Goal: Task Accomplishment & Management: Manage account settings

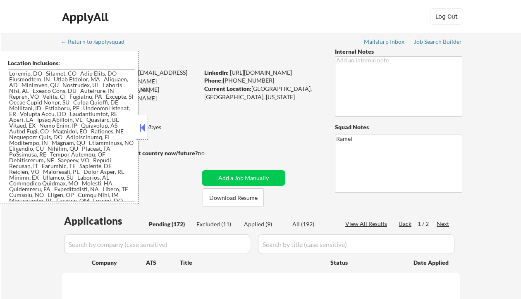
click at [142, 129] on button at bounding box center [142, 128] width 9 height 12
select select ""pending""
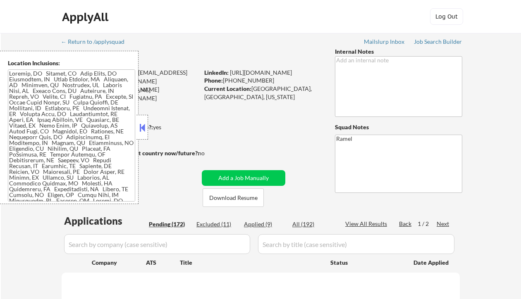
select select ""pending""
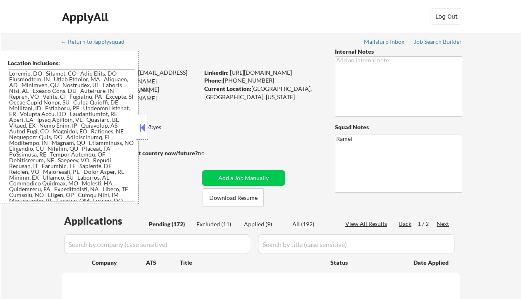
select select ""pending""
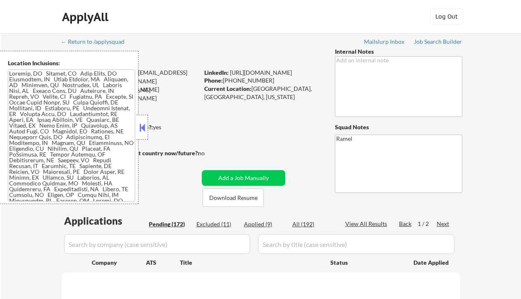
select select ""pending""
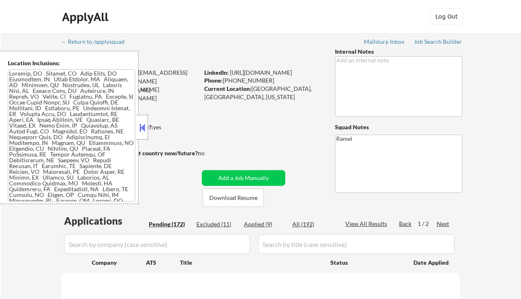
select select ""pending""
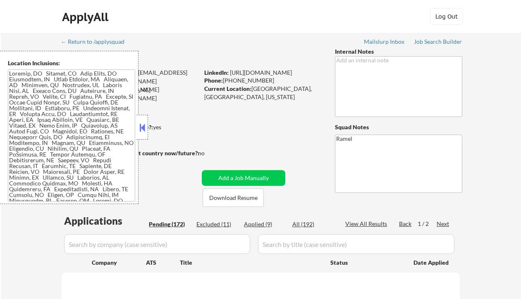
select select ""pending""
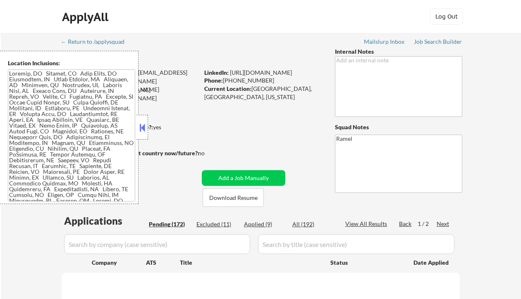
select select ""pending""
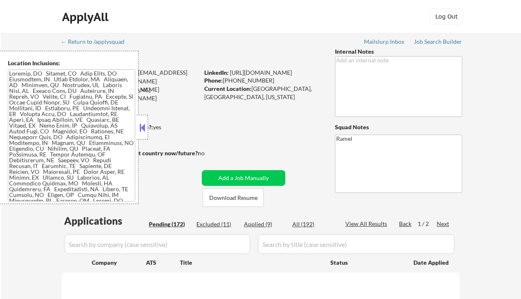
select select ""pending""
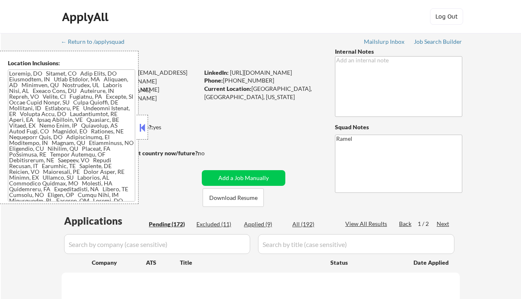
select select ""pending""
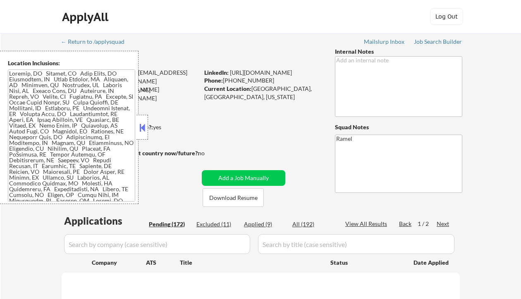
select select ""pending""
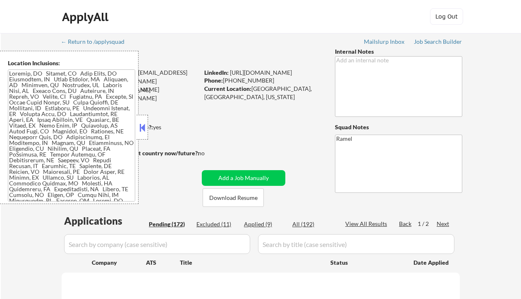
select select ""pending""
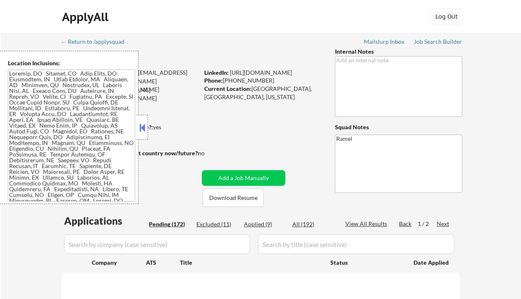
select select ""pending""
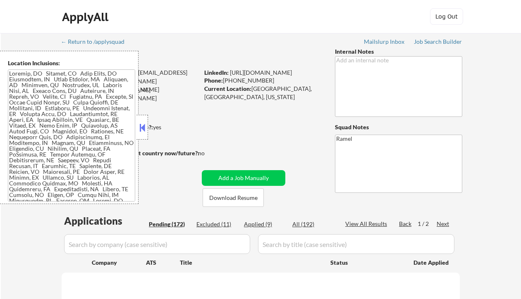
select select ""pending""
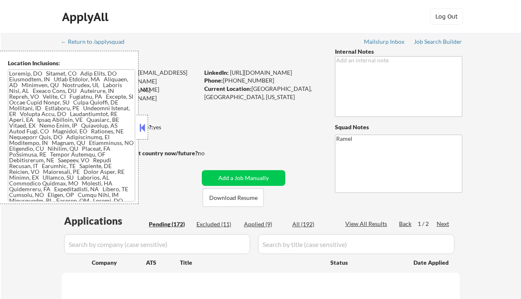
select select ""pending""
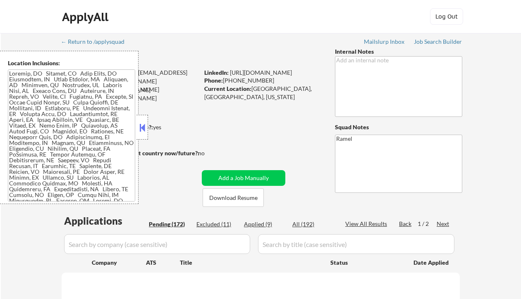
select select ""pending""
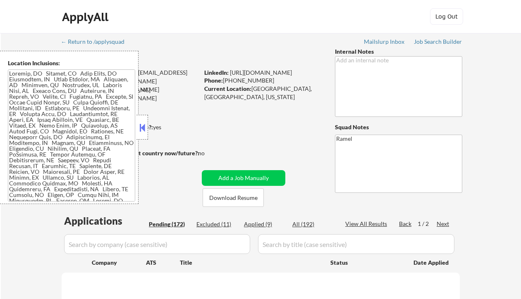
select select ""pending""
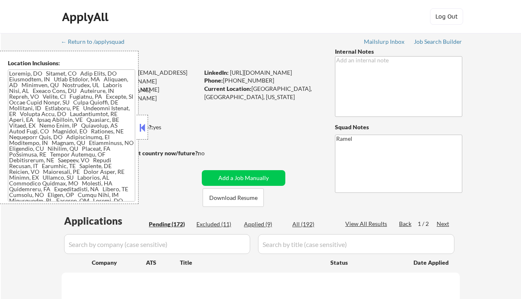
select select ""pending""
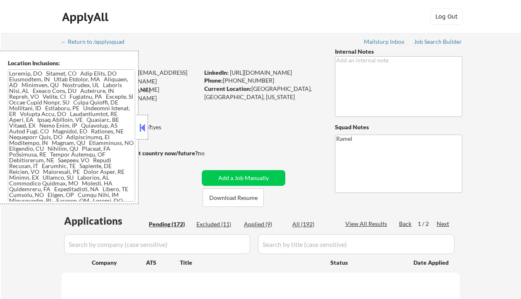
select select ""pending""
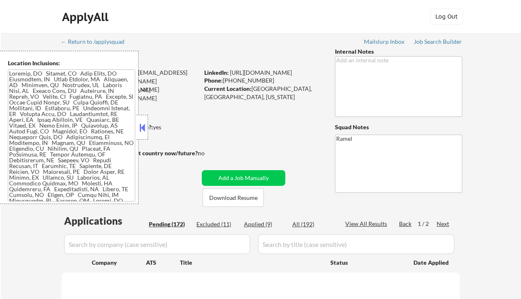
select select ""pending""
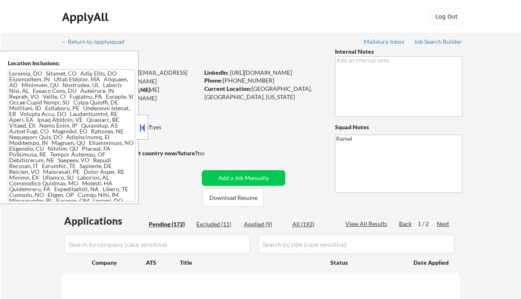
select select ""pending""
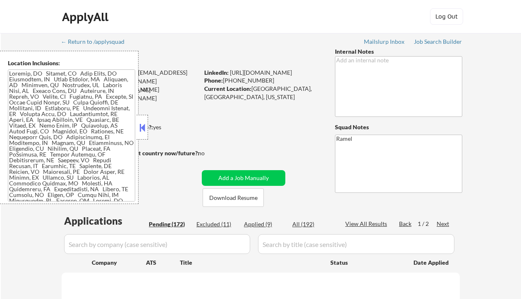
select select ""pending""
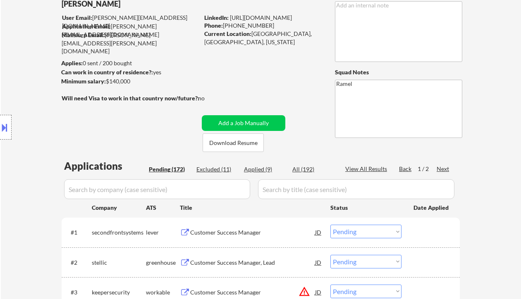
scroll to position [165, 0]
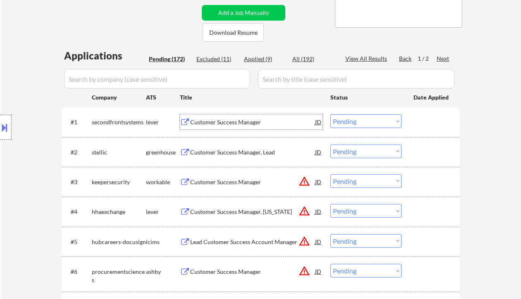
click at [224, 121] on div "Customer Success Manager" at bounding box center [252, 122] width 125 height 8
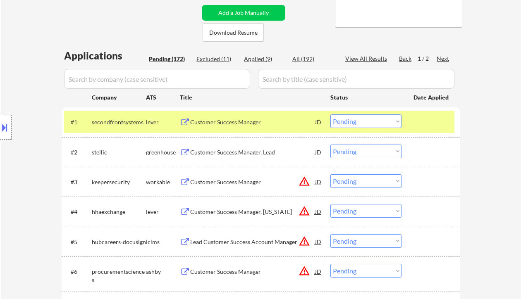
drag, startPoint x: 352, startPoint y: 121, endPoint x: 360, endPoint y: 126, distance: 9.4
click at [352, 121] on select "Choose an option... Pending Applied Excluded (Questions) Excluded (Expired) Exc…" at bounding box center [365, 121] width 71 height 14
click at [330, 114] on select "Choose an option... Pending Applied Excluded (Questions) Excluded (Expired) Exc…" at bounding box center [365, 121] width 71 height 14
select select ""pending""
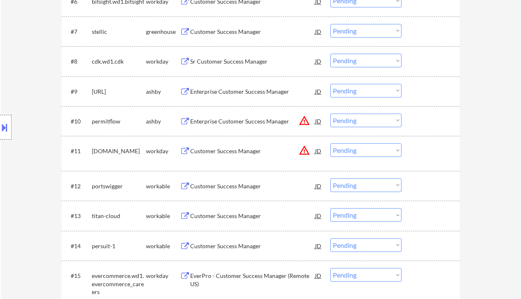
scroll to position [496, 0]
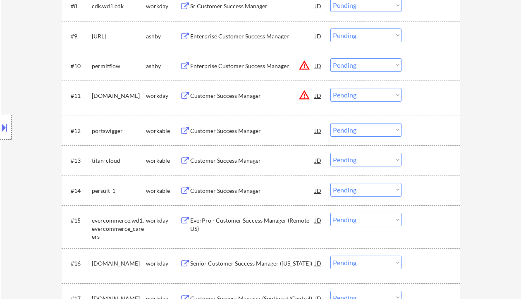
click at [227, 133] on div "Customer Success Manager" at bounding box center [252, 131] width 125 height 8
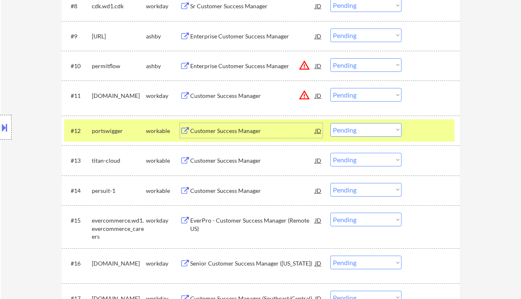
drag, startPoint x: 351, startPoint y: 131, endPoint x: 358, endPoint y: 136, distance: 8.4
click at [351, 131] on select "Choose an option... Pending Applied Excluded (Questions) Excluded (Expired) Exc…" at bounding box center [365, 130] width 71 height 14
click at [330, 123] on select "Choose an option... Pending Applied Excluded (Questions) Excluded (Expired) Exc…" at bounding box center [365, 130] width 71 height 14
click at [221, 165] on div "Customer Success Manager" at bounding box center [252, 160] width 125 height 15
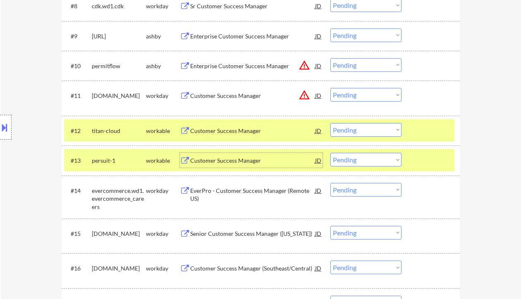
click at [358, 133] on select "Choose an option... Pending Applied Excluded (Questions) Excluded (Expired) Exc…" at bounding box center [365, 130] width 71 height 14
click at [330, 123] on select "Choose an option... Pending Applied Excluded (Questions) Excluded (Expired) Exc…" at bounding box center [365, 130] width 71 height 14
click at [221, 162] on div "Customer Success Manager" at bounding box center [252, 161] width 125 height 8
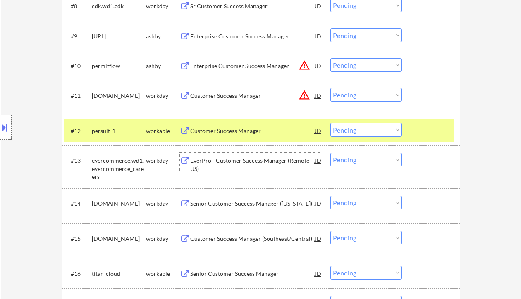
drag, startPoint x: 358, startPoint y: 127, endPoint x: 361, endPoint y: 136, distance: 9.7
click at [358, 127] on select "Choose an option... Pending Applied Excluded (Questions) Excluded (Expired) Exc…" at bounding box center [365, 130] width 71 height 14
click at [330, 123] on select "Choose an option... Pending Applied Excluded (Questions) Excluded (Expired) Exc…" at bounding box center [365, 130] width 71 height 14
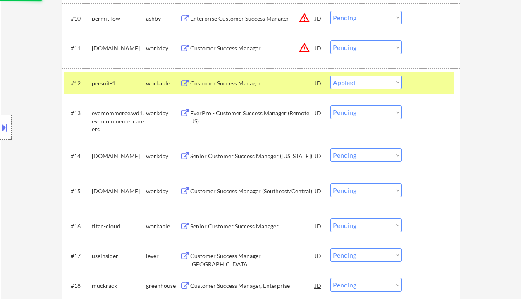
scroll to position [551, 0]
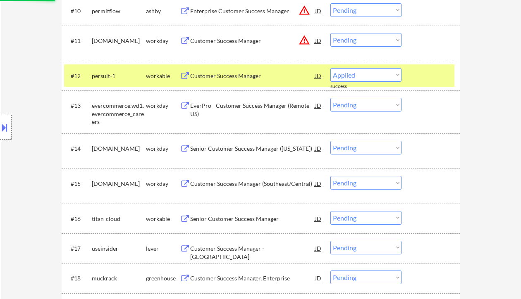
select select ""pending""
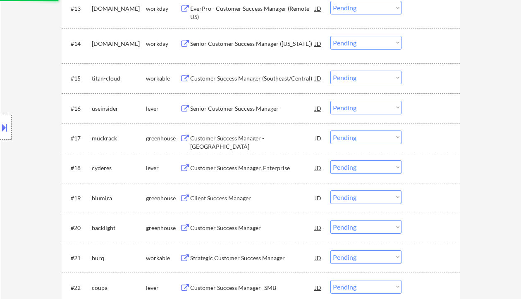
click at [229, 109] on div "Senior Customer Success Manager" at bounding box center [252, 109] width 125 height 8
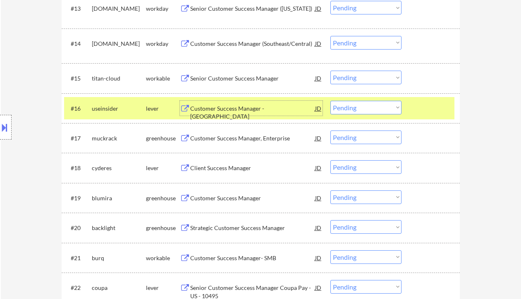
click at [225, 138] on div "Customer Success Manager, Enterprise" at bounding box center [252, 138] width 125 height 8
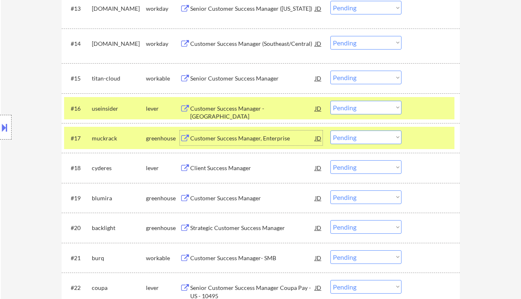
click at [382, 140] on select "Choose an option... Pending Applied Excluded (Questions) Excluded (Expired) Exc…" at bounding box center [365, 138] width 71 height 14
click at [330, 131] on select "Choose an option... Pending Applied Excluded (Questions) Excluded (Expired) Exc…" at bounding box center [365, 138] width 71 height 14
click at [237, 172] on div "Client Success Manager" at bounding box center [252, 168] width 125 height 8
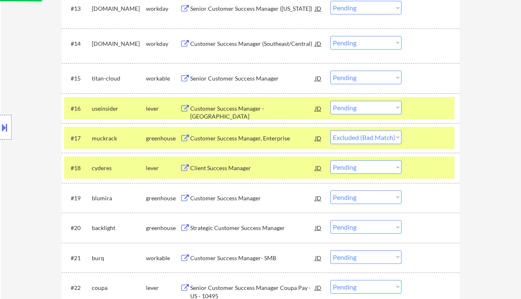
select select ""pending""
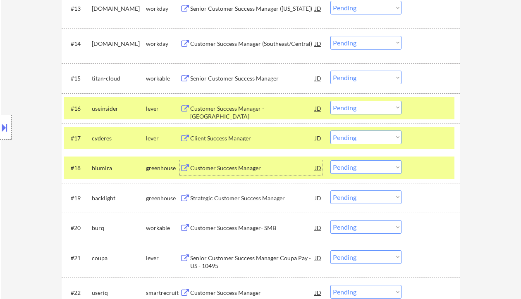
click at [252, 175] on div "Customer Success Manager" at bounding box center [252, 167] width 125 height 15
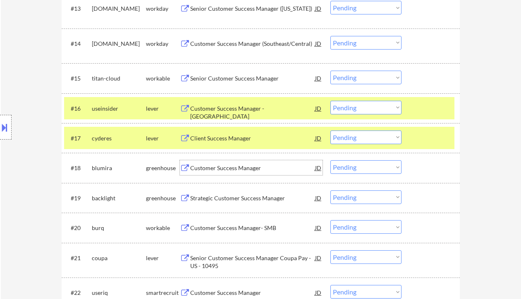
click at [365, 173] on select "Choose an option... Pending Applied Excluded (Questions) Excluded (Expired) Exc…" at bounding box center [365, 167] width 71 height 14
click at [330, 160] on select "Choose an option... Pending Applied Excluded (Questions) Excluded (Expired) Exc…" at bounding box center [365, 167] width 71 height 14
click at [250, 201] on div "Strategic Customer Success Manager" at bounding box center [252, 198] width 125 height 8
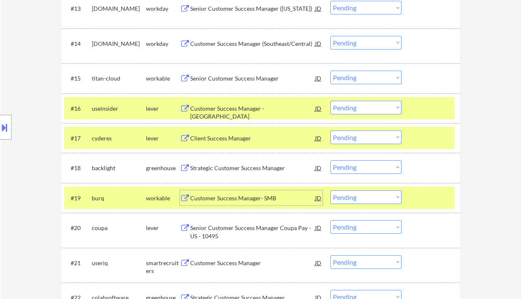
click at [362, 169] on select "Choose an option... Pending Applied Excluded (Questions) Excluded (Expired) Exc…" at bounding box center [365, 167] width 71 height 14
click at [330, 160] on select "Choose an option... Pending Applied Excluded (Questions) Excluded (Expired) Exc…" at bounding box center [365, 167] width 71 height 14
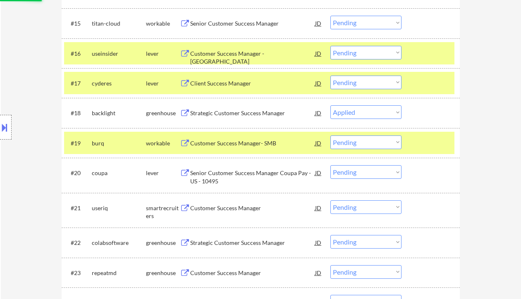
click at [228, 146] on div "Customer Success Manager- SMB" at bounding box center [252, 143] width 125 height 8
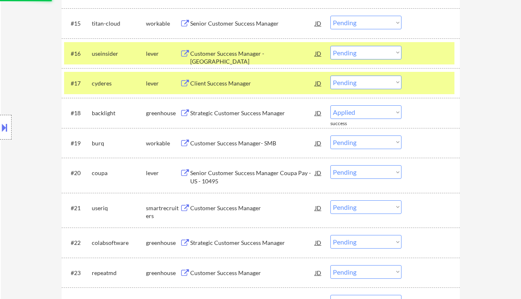
select select ""pending""
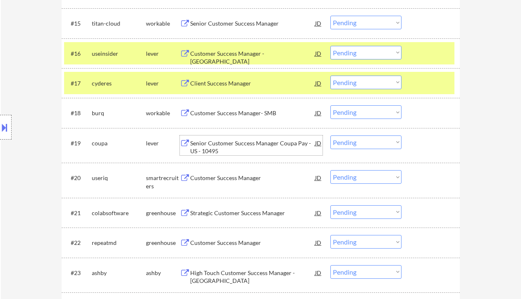
click at [261, 144] on div "Senior Customer Success Manager Coupa Pay - US - 10495" at bounding box center [252, 147] width 125 height 16
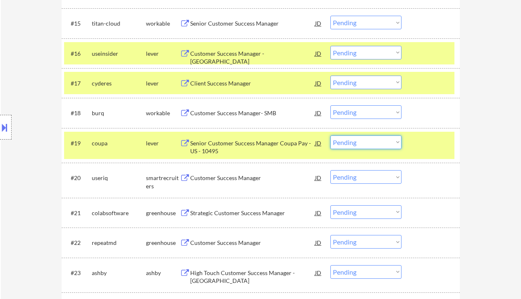
click at [357, 140] on select "Choose an option... Pending Applied Excluded (Questions) Excluded (Expired) Exc…" at bounding box center [365, 143] width 71 height 14
click at [402, 216] on div "#21 colabsoftware greenhouse Strategic Customer Success Manager JD Choose an op…" at bounding box center [259, 213] width 390 height 22
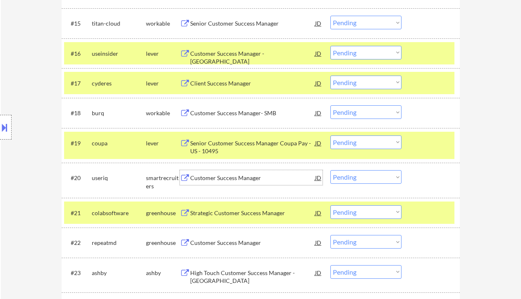
click at [234, 179] on div "Customer Success Manager" at bounding box center [252, 178] width 125 height 8
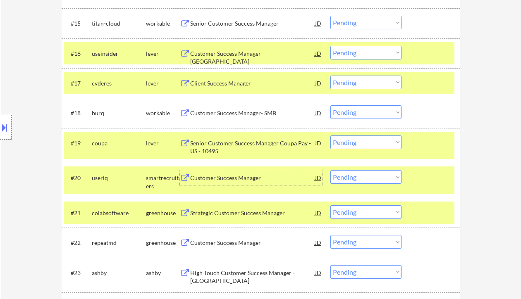
click at [380, 179] on select "Choose an option... Pending Applied Excluded (Questions) Excluded (Expired) Exc…" at bounding box center [365, 177] width 71 height 14
click at [330, 170] on select "Choose an option... Pending Applied Excluded (Questions) Excluded (Expired) Exc…" at bounding box center [365, 177] width 71 height 14
click at [249, 213] on div "Strategic Customer Success Manager" at bounding box center [252, 213] width 125 height 8
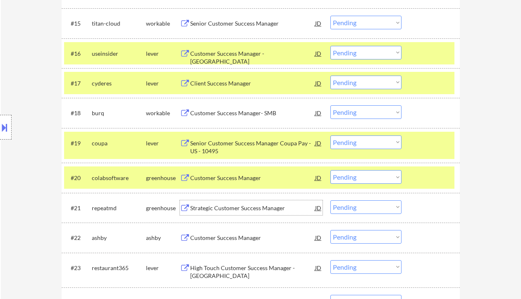
drag, startPoint x: 370, startPoint y: 177, endPoint x: 377, endPoint y: 184, distance: 8.8
click at [370, 177] on select "Choose an option... Pending Applied Excluded (Questions) Excluded (Expired) Exc…" at bounding box center [365, 177] width 71 height 14
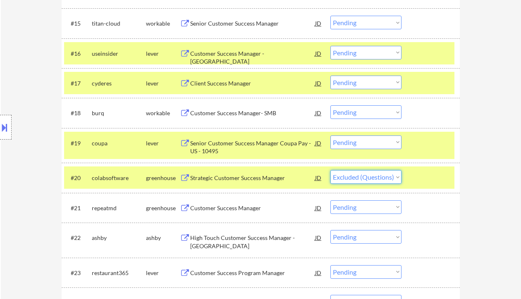
click at [330, 170] on select "Choose an option... Pending Applied Excluded (Questions) Excluded (Expired) Exc…" at bounding box center [365, 177] width 71 height 14
click at [248, 211] on div "Customer Success Manager" at bounding box center [252, 208] width 125 height 8
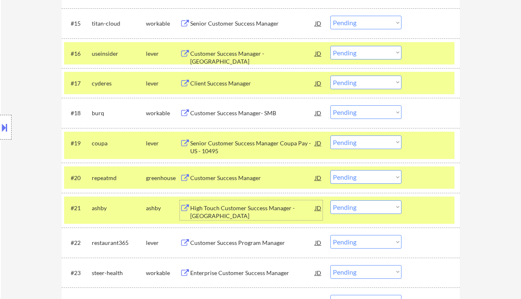
click at [375, 179] on select "Choose an option... Pending Applied Excluded (Questions) Excluded (Expired) Exc…" at bounding box center [365, 177] width 71 height 14
click at [330, 170] on select "Choose an option... Pending Applied Excluded (Questions) Excluded (Expired) Exc…" at bounding box center [365, 177] width 71 height 14
click at [260, 211] on div "High Touch Customer Success Manager - [GEOGRAPHIC_DATA]" at bounding box center [252, 212] width 125 height 16
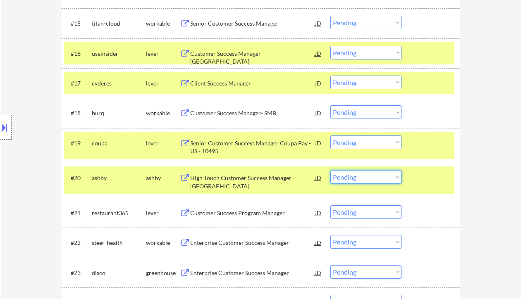
drag, startPoint x: 393, startPoint y: 179, endPoint x: 392, endPoint y: 184, distance: 5.1
click at [393, 179] on select "Choose an option... Pending Applied Excluded (Questions) Excluded (Expired) Exc…" at bounding box center [365, 177] width 71 height 14
click at [330, 170] on select "Choose an option... Pending Applied Excluded (Questions) Excluded (Expired) Exc…" at bounding box center [365, 177] width 71 height 14
click at [239, 211] on div "Customer Success Program Manager" at bounding box center [252, 213] width 125 height 8
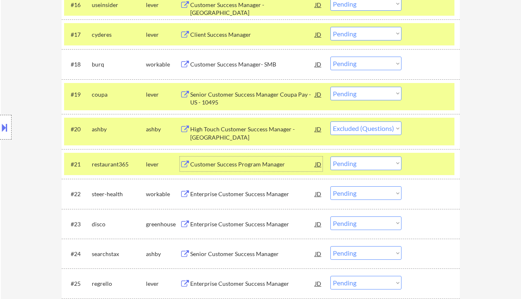
scroll to position [771, 0]
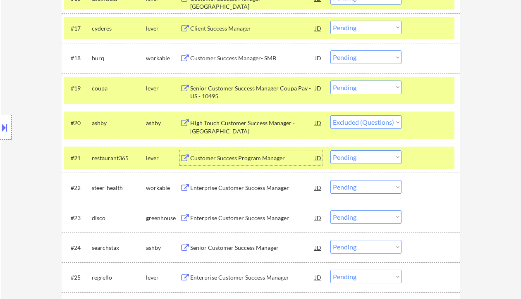
drag, startPoint x: 357, startPoint y: 158, endPoint x: 364, endPoint y: 163, distance: 8.9
click at [357, 158] on select "Choose an option... Pending Applied Excluded (Questions) Excluded (Expired) Exc…" at bounding box center [365, 157] width 71 height 14
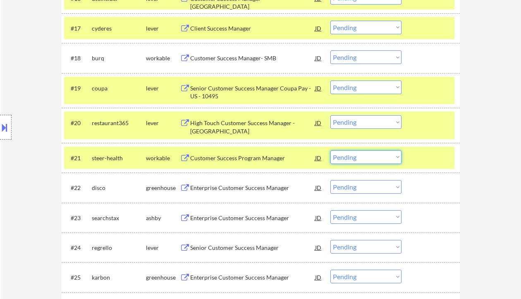
drag, startPoint x: 372, startPoint y: 122, endPoint x: 374, endPoint y: 129, distance: 6.7
click at [372, 122] on select "Choose an option... Pending Applied Excluded (Questions) Excluded (Expired) Exc…" at bounding box center [365, 122] width 71 height 14
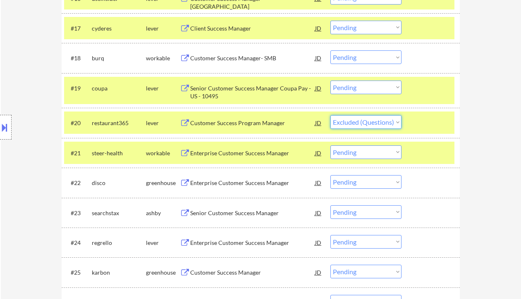
click at [330, 115] on select "Choose an option... Pending Applied Excluded (Questions) Excluded (Expired) Exc…" at bounding box center [365, 122] width 71 height 14
click at [258, 156] on div "Enterprise Customer Success Manager" at bounding box center [252, 153] width 125 height 8
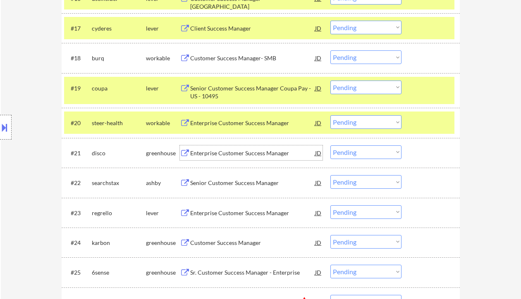
click at [362, 125] on select "Choose an option... Pending Applied Excluded (Questions) Excluded (Expired) Exc…" at bounding box center [365, 122] width 71 height 14
click at [330, 115] on select "Choose an option... Pending Applied Excluded (Questions) Excluded (Expired) Exc…" at bounding box center [365, 122] width 71 height 14
click at [267, 125] on div "Enterprise Customer Success Manager" at bounding box center [252, 123] width 125 height 8
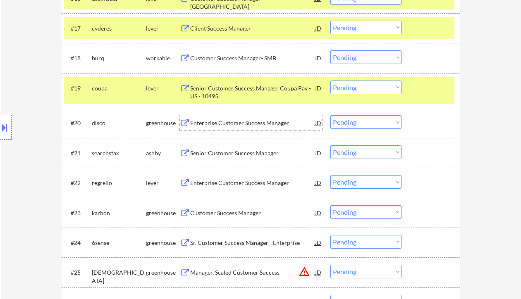
click at [372, 122] on select "Choose an option... Pending Applied Excluded (Questions) Excluded (Expired) Exc…" at bounding box center [365, 122] width 71 height 14
click at [330, 115] on select "Choose an option... Pending Applied Excluded (Questions) Excluded (Expired) Exc…" at bounding box center [365, 122] width 71 height 14
click at [234, 154] on div "Senior Customer Success Manager" at bounding box center [252, 153] width 125 height 8
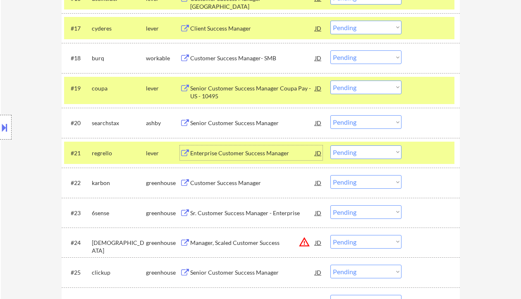
drag, startPoint x: 355, startPoint y: 125, endPoint x: 361, endPoint y: 129, distance: 6.9
click at [355, 125] on select "Choose an option... Pending Applied Excluded (Questions) Excluded (Expired) Exc…" at bounding box center [365, 122] width 71 height 14
click at [330, 115] on select "Choose an option... Pending Applied Excluded (Questions) Excluded (Expired) Exc…" at bounding box center [365, 122] width 71 height 14
click at [261, 154] on div "Enterprise Customer Success Manager" at bounding box center [252, 153] width 125 height 8
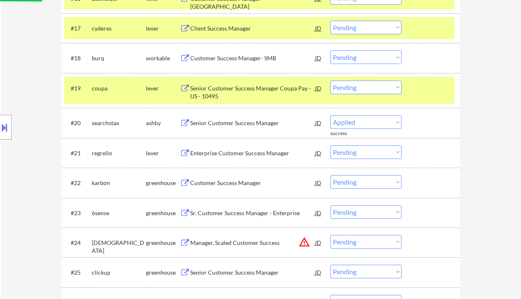
select select ""pending""
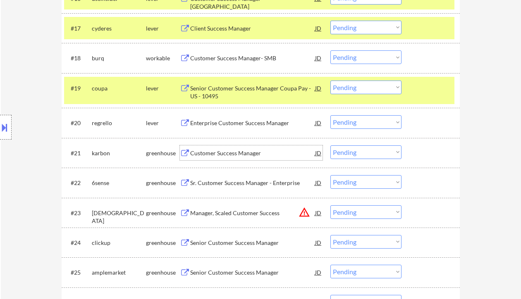
click at [241, 145] on div "Customer Success Manager" at bounding box center [252, 152] width 125 height 15
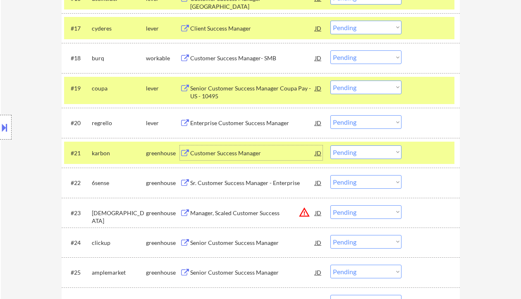
scroll to position [827, 0]
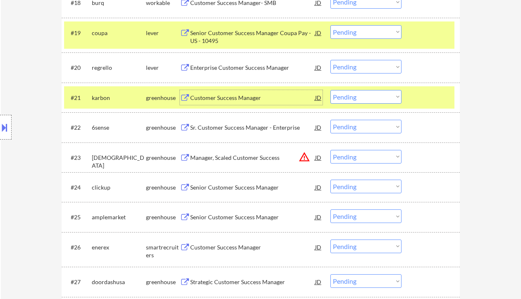
click at [213, 124] on div "Sr. Customer Success Manager - Enterprise" at bounding box center [252, 128] width 125 height 8
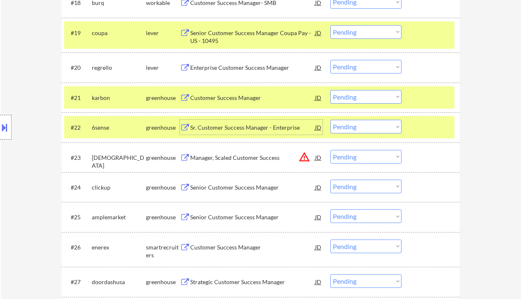
click at [225, 186] on div "Senior Customer Success Manager" at bounding box center [252, 188] width 125 height 8
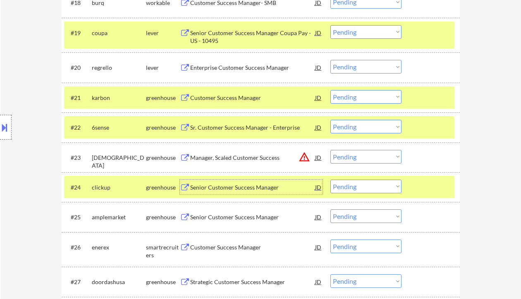
drag, startPoint x: 374, startPoint y: 187, endPoint x: 377, endPoint y: 193, distance: 6.5
click at [374, 187] on select "Choose an option... Pending Applied Excluded (Questions) Excluded (Expired) Exc…" at bounding box center [365, 187] width 71 height 14
click at [330, 180] on select "Choose an option... Pending Applied Excluded (Questions) Excluded (Expired) Exc…" at bounding box center [365, 187] width 71 height 14
click at [236, 221] on div "Senior Customer Success Manager" at bounding box center [252, 217] width 125 height 8
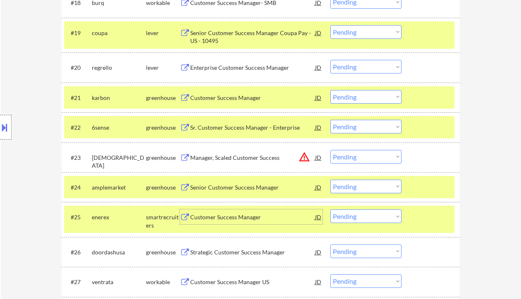
click at [379, 184] on select "Choose an option... Pending Applied Excluded (Questions) Excluded (Expired) Exc…" at bounding box center [365, 187] width 71 height 14
click at [330, 180] on select "Choose an option... Pending Applied Excluded (Questions) Excluded (Expired) Exc…" at bounding box center [365, 187] width 71 height 14
click at [245, 216] on div "Customer Success Manager" at bounding box center [252, 217] width 125 height 8
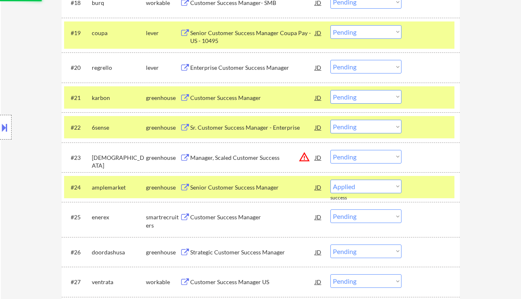
select select ""pending""
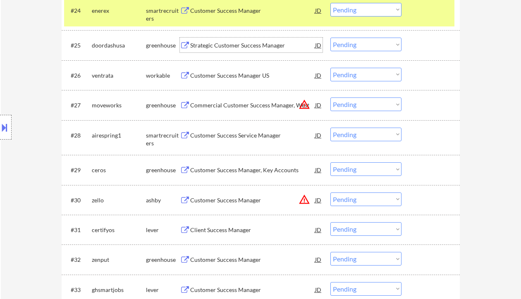
scroll to position [992, 0]
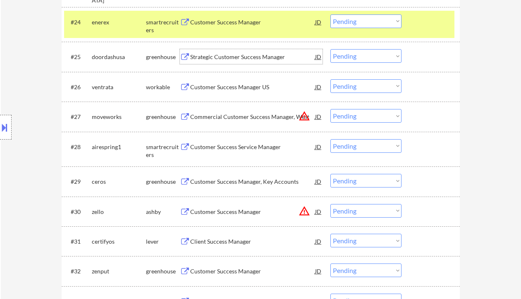
click at [234, 80] on div "Customer Success Manager US" at bounding box center [252, 86] width 125 height 15
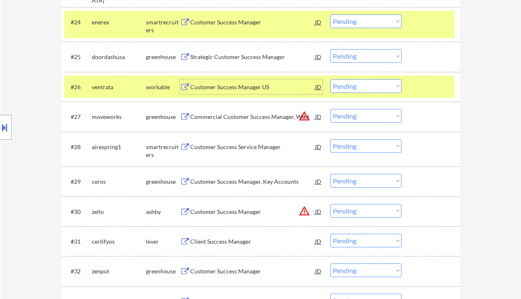
click at [363, 93] on select "Choose an option... Pending Applied Excluded (Questions) Excluded (Expired) Exc…" at bounding box center [365, 86] width 71 height 14
click at [330, 79] on select "Choose an option... Pending Applied Excluded (Questions) Excluded (Expired) Exc…" at bounding box center [365, 86] width 71 height 14
click at [258, 149] on div "Customer Success Service Manager" at bounding box center [252, 147] width 125 height 8
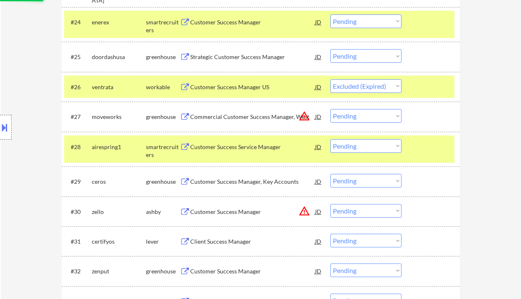
select select ""pending""
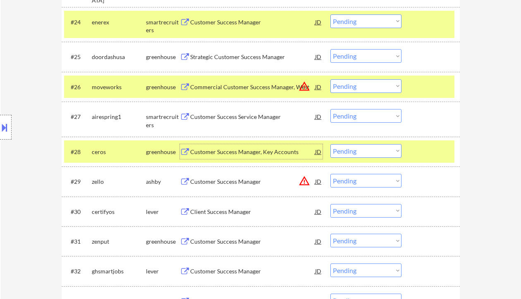
drag, startPoint x: 367, startPoint y: 117, endPoint x: 366, endPoint y: 122, distance: 5.4
click at [367, 117] on select "Choose an option... Pending Applied Excluded (Questions) Excluded (Expired) Exc…" at bounding box center [365, 116] width 71 height 14
click at [330, 109] on select "Choose an option... Pending Applied Excluded (Questions) Excluded (Expired) Exc…" at bounding box center [365, 116] width 71 height 14
click at [243, 151] on div "Customer Success Manager, Key Accounts" at bounding box center [252, 152] width 125 height 8
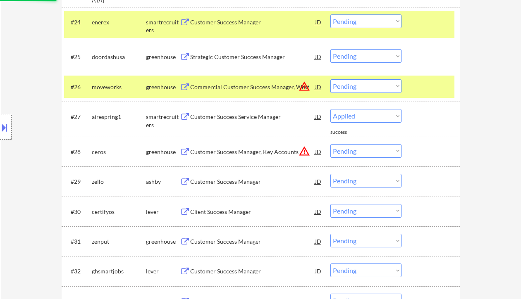
select select ""pending""
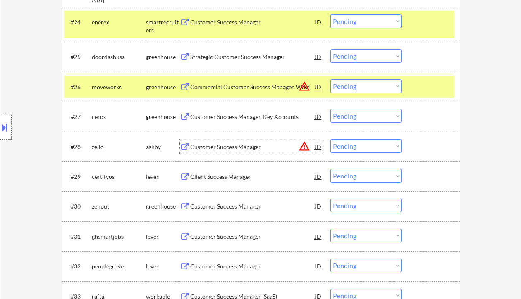
scroll to position [1047, 0]
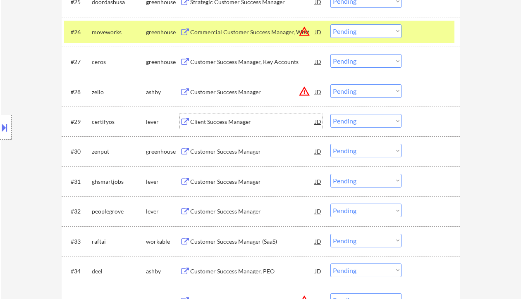
click at [225, 123] on div "Client Success Manager" at bounding box center [252, 122] width 125 height 8
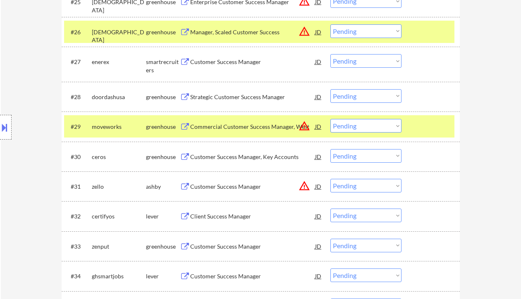
scroll to position [1102, 0]
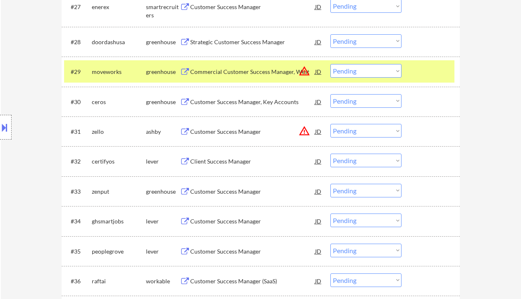
drag, startPoint x: 358, startPoint y: 158, endPoint x: 356, endPoint y: 167, distance: 9.2
click at [358, 159] on select "Choose an option... Pending Applied Excluded (Questions) Excluded (Expired) Exc…" at bounding box center [365, 161] width 71 height 14
click at [330, 154] on select "Choose an option... Pending Applied Excluded (Questions) Excluded (Expired) Exc…" at bounding box center [365, 161] width 71 height 14
select select ""pending""
click at [252, 164] on div "Customer Success Manager" at bounding box center [252, 161] width 125 height 8
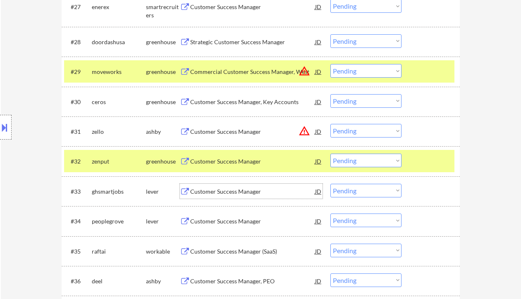
click at [248, 195] on div "Customer Success Manager" at bounding box center [252, 192] width 125 height 8
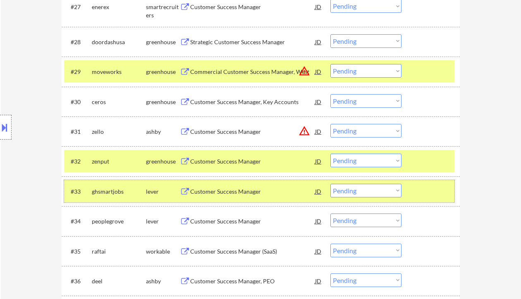
click at [358, 198] on div "#33 ghsmartjobs lever Customer Success Manager JD warning_amber Choose an optio…" at bounding box center [259, 191] width 390 height 22
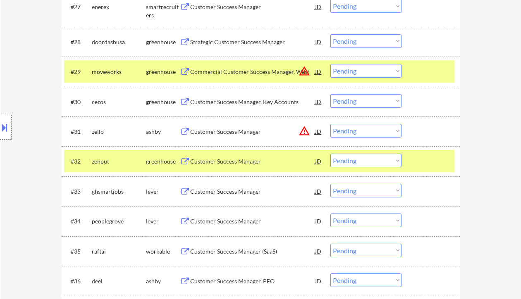
drag, startPoint x: 367, startPoint y: 188, endPoint x: 371, endPoint y: 197, distance: 9.6
click at [367, 188] on select "Choose an option... Pending Applied Excluded (Questions) Excluded (Expired) Exc…" at bounding box center [365, 191] width 71 height 14
click at [330, 184] on select "Choose an option... Pending Applied Excluded (Questions) Excluded (Expired) Exc…" at bounding box center [365, 191] width 71 height 14
click at [224, 223] on div "Customer Success Manager" at bounding box center [252, 221] width 125 height 8
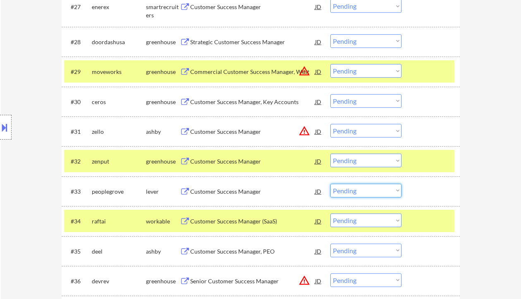
click at [356, 193] on select "Choose an option... Pending Applied Excluded (Questions) Excluded (Expired) Exc…" at bounding box center [365, 191] width 71 height 14
click at [330, 184] on select "Choose an option... Pending Applied Excluded (Questions) Excluded (Expired) Exc…" at bounding box center [365, 191] width 71 height 14
click at [253, 224] on div "Customer Success Manager (SaaS)" at bounding box center [252, 221] width 125 height 8
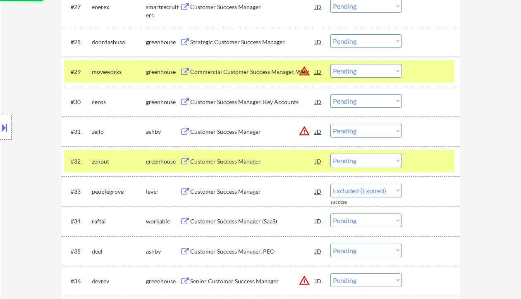
select select ""pending""
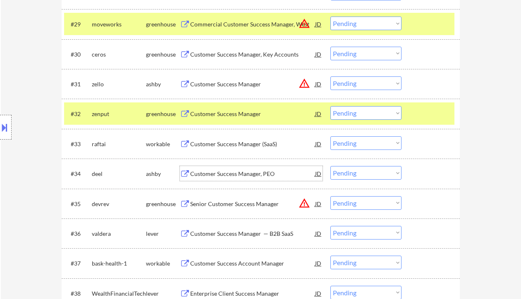
scroll to position [1157, 0]
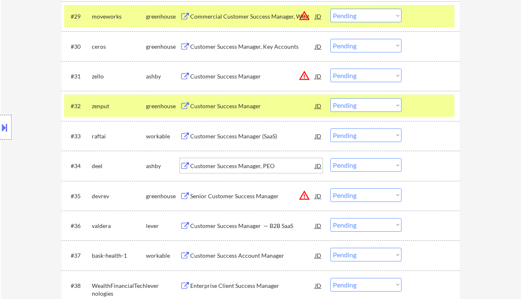
click at [222, 169] on div "Customer Success Manager, PEO" at bounding box center [252, 166] width 125 height 8
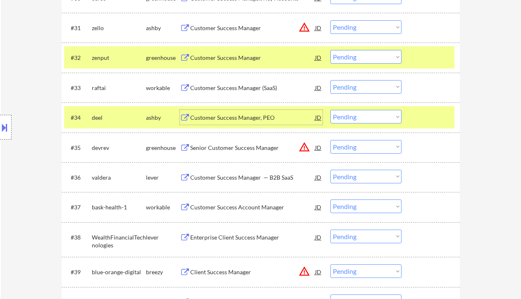
scroll to position [1212, 0]
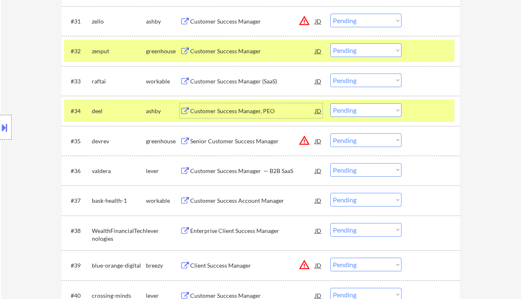
click at [315, 139] on div "JD" at bounding box center [318, 141] width 8 height 15
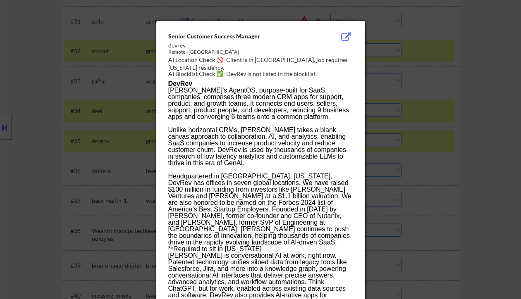
click at [424, 172] on div at bounding box center [260, 149] width 521 height 299
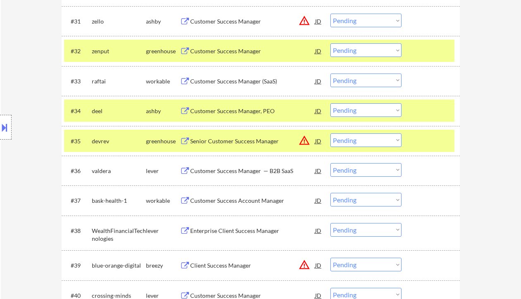
click at [242, 170] on div "Customer Success Manager — B2B SaaS" at bounding box center [252, 171] width 125 height 8
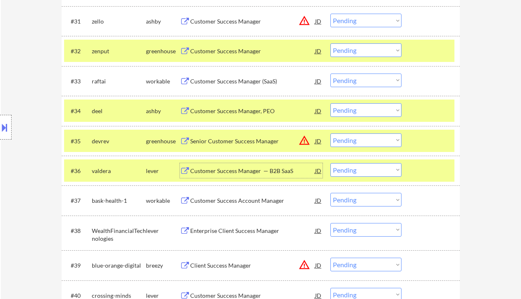
drag, startPoint x: 358, startPoint y: 167, endPoint x: 361, endPoint y: 175, distance: 7.8
click at [358, 167] on select "Choose an option... Pending Applied Excluded (Questions) Excluded (Expired) Exc…" at bounding box center [365, 170] width 71 height 14
click at [330, 163] on select "Choose an option... Pending Applied Excluded (Questions) Excluded (Expired) Exc…" at bounding box center [365, 170] width 71 height 14
click at [235, 202] on div "Customer Success Account Manager" at bounding box center [252, 201] width 125 height 8
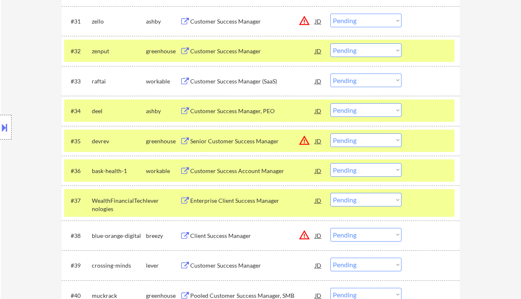
click at [358, 171] on select "Choose an option... Pending Applied Excluded (Questions) Excluded (Expired) Exc…" at bounding box center [365, 170] width 71 height 14
click at [330, 163] on select "Choose an option... Pending Applied Excluded (Questions) Excluded (Expired) Exc…" at bounding box center [365, 170] width 71 height 14
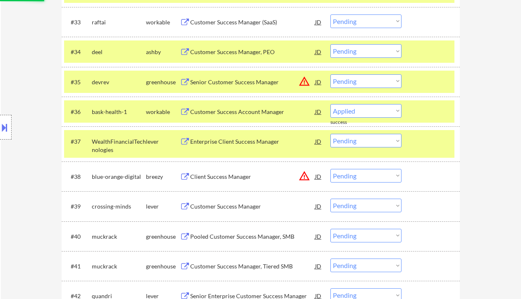
scroll to position [1323, 0]
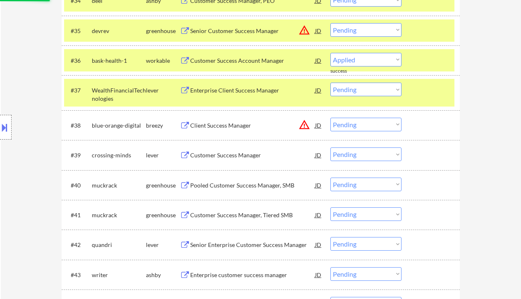
click at [243, 160] on div "Customer Success Manager" at bounding box center [252, 155] width 125 height 15
select select ""pending""
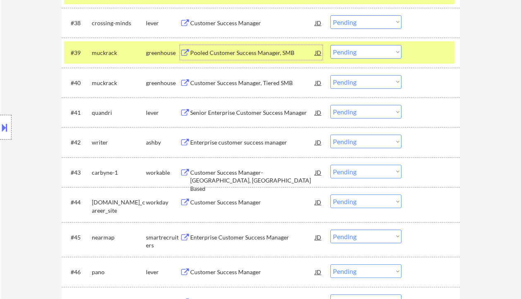
scroll to position [1433, 0]
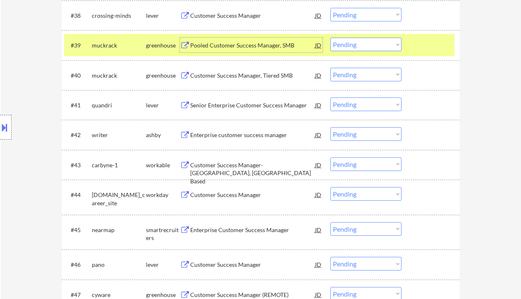
click at [233, 104] on div "Senior Enterprise Customer Success Manager" at bounding box center [252, 105] width 125 height 8
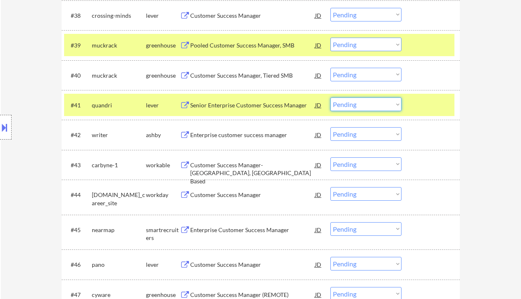
drag, startPoint x: 366, startPoint y: 101, endPoint x: 370, endPoint y: 111, distance: 10.2
click at [366, 101] on select "Choose an option... Pending Applied Excluded (Questions) Excluded (Expired) Exc…" at bounding box center [365, 105] width 71 height 14
click at [330, 98] on select "Choose an option... Pending Applied Excluded (Questions) Excluded (Expired) Exc…" at bounding box center [365, 105] width 71 height 14
click at [227, 132] on div "Enterprise customer success manager" at bounding box center [252, 135] width 125 height 8
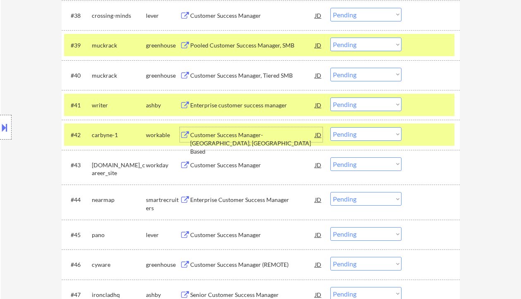
click at [356, 105] on select "Choose an option... Pending Applied Excluded (Questions) Excluded (Expired) Exc…" at bounding box center [365, 105] width 71 height 14
click at [330, 98] on select "Choose an option... Pending Applied Excluded (Questions) Excluded (Expired) Exc…" at bounding box center [365, 105] width 71 height 14
click at [250, 141] on div "Customer Success Manager-[GEOGRAPHIC_DATA], [GEOGRAPHIC_DATA] Based" at bounding box center [252, 134] width 125 height 15
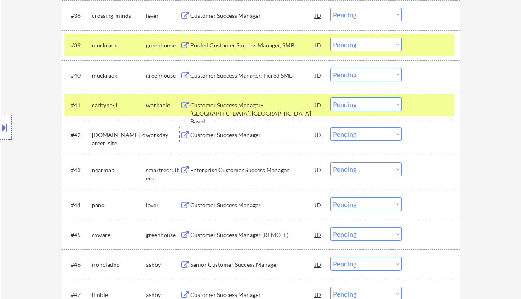
click at [327, 105] on div "#41 carbyne-1 workable Customer Success Manager-[GEOGRAPHIC_DATA], [GEOGRAPHIC_…" at bounding box center [259, 105] width 390 height 22
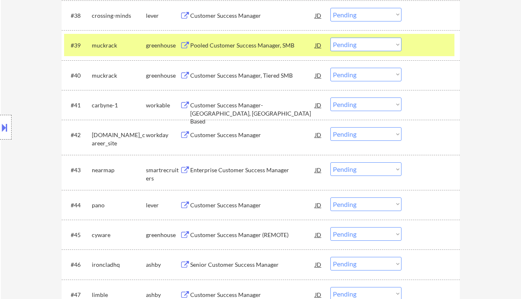
click at [322, 106] on div "JD" at bounding box center [318, 105] width 8 height 15
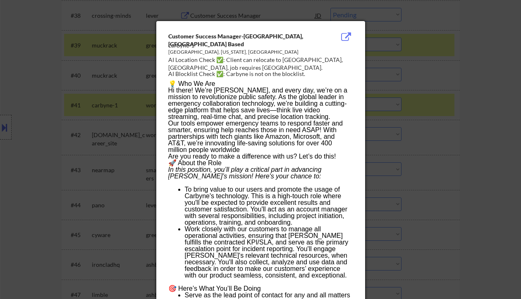
click at [465, 141] on div at bounding box center [260, 149] width 521 height 299
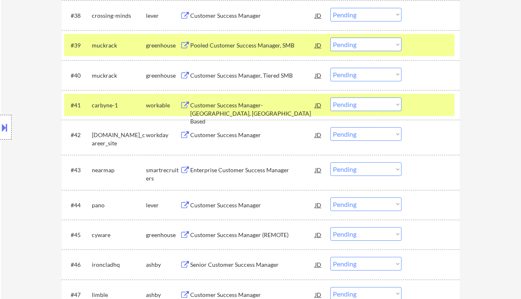
click at [5, 125] on button at bounding box center [4, 128] width 9 height 14
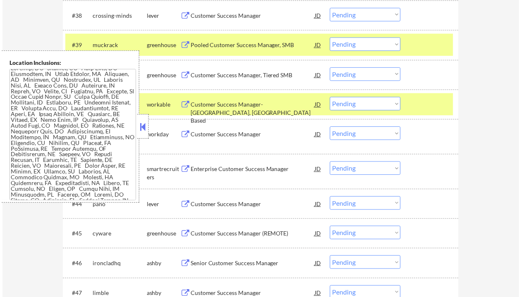
scroll to position [0, 0]
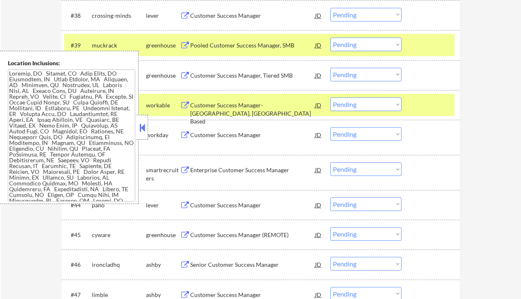
click at [148, 129] on div "workday" at bounding box center [163, 134] width 34 height 15
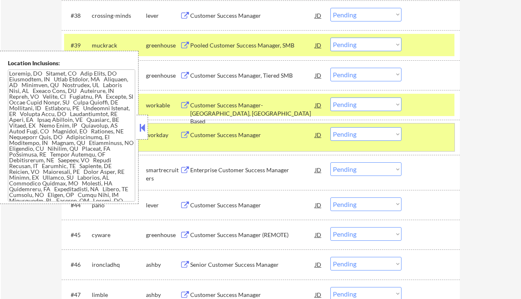
click at [146, 128] on button at bounding box center [142, 128] width 9 height 12
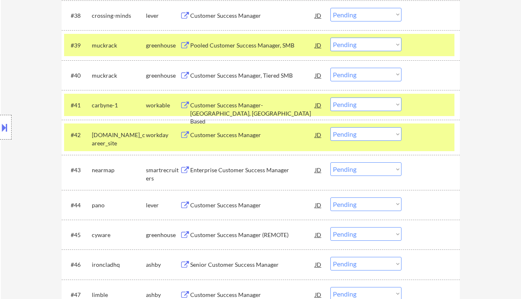
drag, startPoint x: 373, startPoint y: 102, endPoint x: 376, endPoint y: 111, distance: 9.4
click at [373, 102] on select "Choose an option... Pending Applied Excluded (Questions) Excluded (Expired) Exc…" at bounding box center [365, 105] width 71 height 14
click at [330, 98] on select "Choose an option... Pending Applied Excluded (Questions) Excluded (Expired) Exc…" at bounding box center [365, 105] width 71 height 14
click at [231, 174] on div "Enterprise Customer Success Manager" at bounding box center [252, 169] width 125 height 15
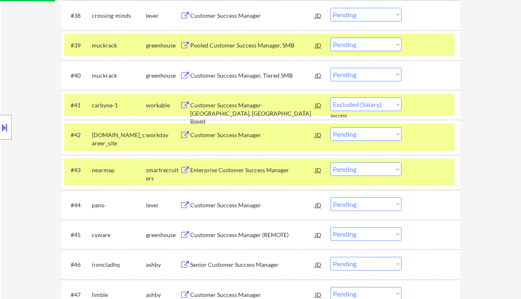
select select ""pending""
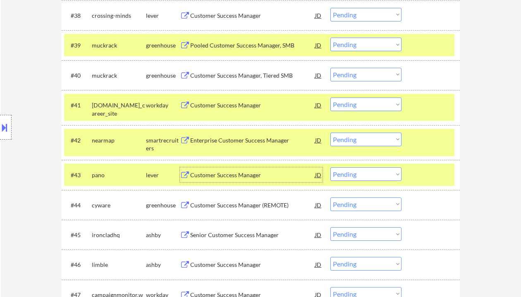
drag, startPoint x: 370, startPoint y: 139, endPoint x: 370, endPoint y: 145, distance: 6.2
click at [370, 139] on select "Choose an option... Pending Applied Excluded (Questions) Excluded (Expired) Exc…" at bounding box center [365, 140] width 71 height 14
click at [330, 133] on select "Choose an option... Pending Applied Excluded (Questions) Excluded (Expired) Exc…" at bounding box center [365, 140] width 71 height 14
click at [233, 173] on div "Customer Success Manager" at bounding box center [252, 175] width 125 height 8
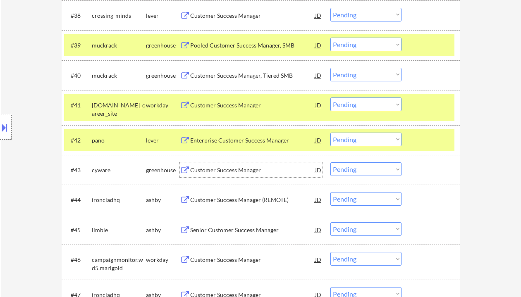
drag, startPoint x: 361, startPoint y: 135, endPoint x: 366, endPoint y: 142, distance: 8.6
click at [361, 135] on select "Choose an option... Pending Applied Excluded (Questions) Excluded (Expired) Exc…" at bounding box center [365, 140] width 71 height 14
click at [330, 133] on select "Choose an option... Pending Applied Excluded (Questions) Excluded (Expired) Exc…" at bounding box center [365, 140] width 71 height 14
click at [233, 168] on div "Customer Success Manager (REMOTE)" at bounding box center [252, 170] width 125 height 8
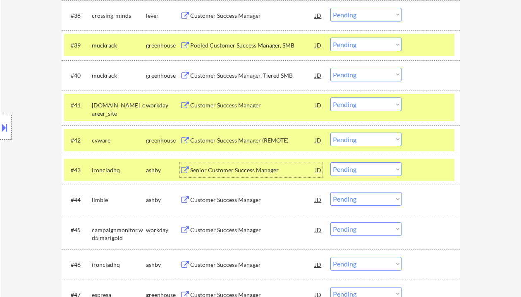
drag, startPoint x: 348, startPoint y: 135, endPoint x: 357, endPoint y: 143, distance: 12.6
click at [348, 135] on select "Choose an option... Pending Applied Excluded (Questions) Excluded (Expired) Exc…" at bounding box center [365, 140] width 71 height 14
click at [330, 133] on select "Choose an option... Pending Applied Excluded (Questions) Excluded (Expired) Exc…" at bounding box center [365, 140] width 71 height 14
click at [236, 168] on div "Senior Customer Success Manager" at bounding box center [252, 170] width 125 height 8
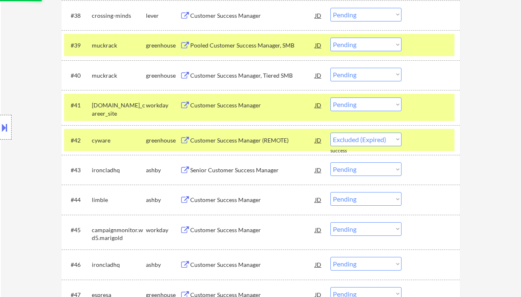
select select ""pending""
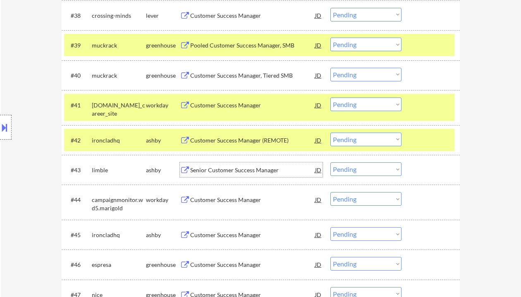
click at [6, 126] on button at bounding box center [4, 128] width 9 height 14
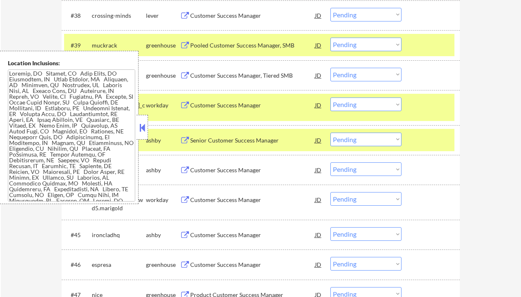
click at [142, 128] on button at bounding box center [142, 128] width 9 height 12
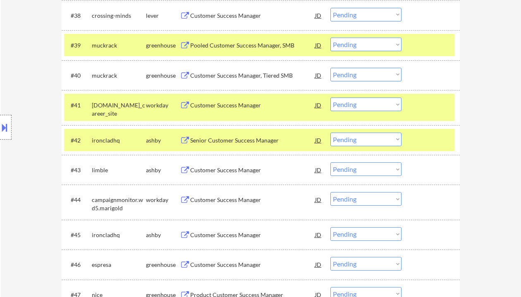
click at [344, 137] on select "Choose an option... Pending Applied Excluded (Questions) Excluded (Expired) Exc…" at bounding box center [365, 140] width 71 height 14
click at [330, 133] on select "Choose an option... Pending Applied Excluded (Questions) Excluded (Expired) Exc…" at bounding box center [365, 140] width 71 height 14
click at [234, 174] on div "Customer Success Manager" at bounding box center [252, 169] width 125 height 15
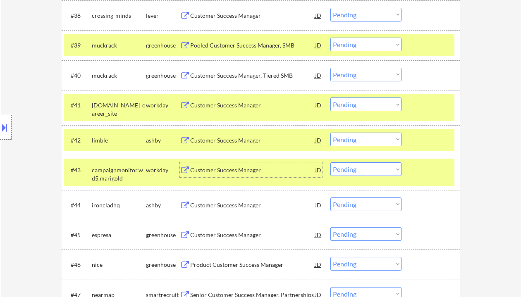
drag, startPoint x: 368, startPoint y: 139, endPoint x: 374, endPoint y: 145, distance: 9.1
click at [368, 139] on select "Choose an option... Pending Applied Excluded (Questions) Excluded (Expired) Exc…" at bounding box center [365, 140] width 71 height 14
click at [330, 133] on select "Choose an option... Pending Applied Excluded (Questions) Excluded (Expired) Exc…" at bounding box center [365, 140] width 71 height 14
click at [224, 172] on div "Customer Success Manager" at bounding box center [252, 170] width 125 height 8
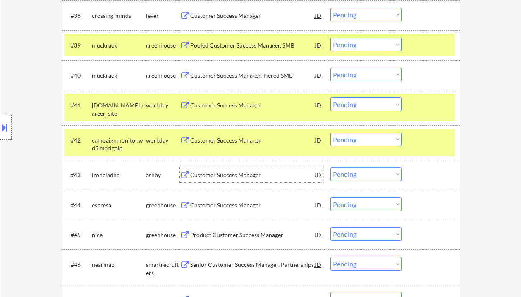
click at [351, 103] on select "Choose an option... Pending Applied Excluded (Questions) Excluded (Expired) Exc…" at bounding box center [365, 105] width 71 height 14
drag, startPoint x: 344, startPoint y: 135, endPoint x: 355, endPoint y: 143, distance: 13.6
click at [344, 135] on select "Choose an option... Pending Applied Excluded (Questions) Excluded (Expired) Exc…" at bounding box center [365, 140] width 71 height 14
click at [330, 133] on select "Choose an option... Pending Applied Excluded (Questions) Excluded (Expired) Exc…" at bounding box center [365, 140] width 71 height 14
click at [228, 179] on div "Customer Success Manager" at bounding box center [252, 174] width 125 height 15
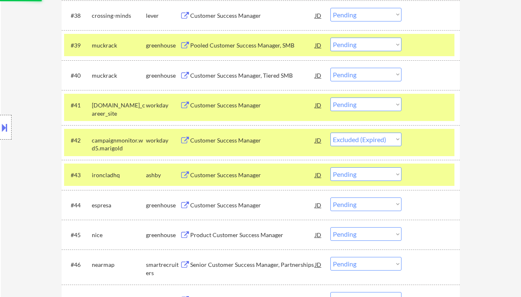
select select ""pending""
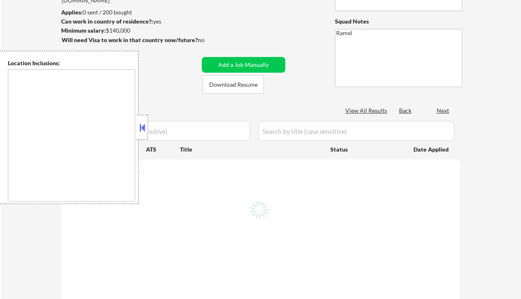
scroll to position [110, 0]
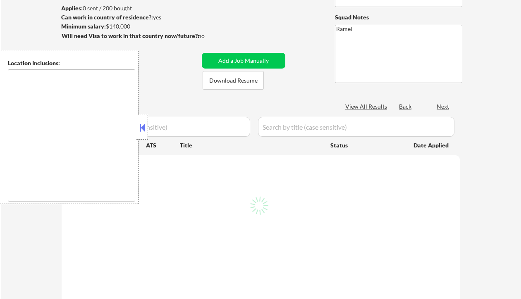
type textarea "[GEOGRAPHIC_DATA], [GEOGRAPHIC_DATA] [GEOGRAPHIC_DATA], [GEOGRAPHIC_DATA] [GEOG…"
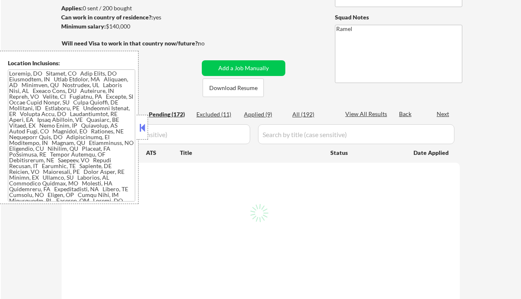
drag, startPoint x: 255, startPoint y: 112, endPoint x: 229, endPoint y: 118, distance: 27.4
click at [255, 112] on div "Applied (9)" at bounding box center [264, 114] width 41 height 8
click at [141, 129] on button at bounding box center [142, 128] width 9 height 12
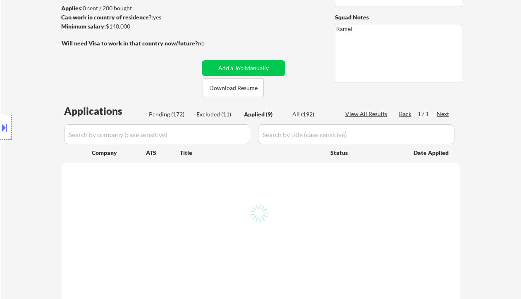
select select ""applied""
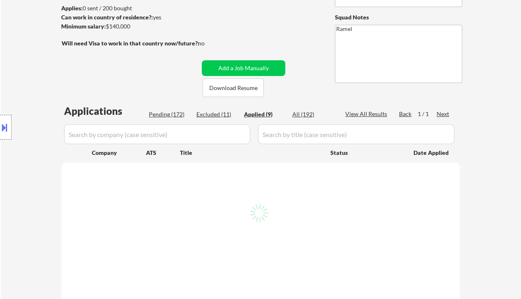
select select ""applied""
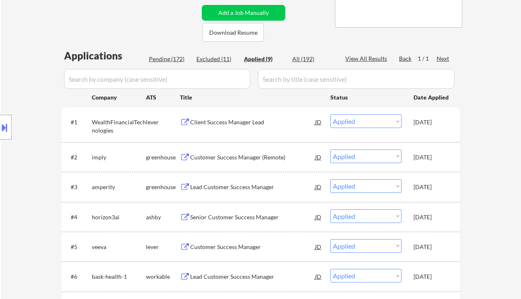
scroll to position [382, 0]
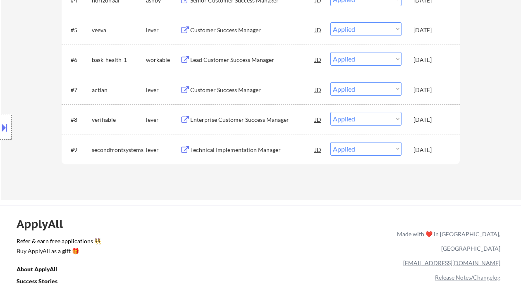
select select ""applied""
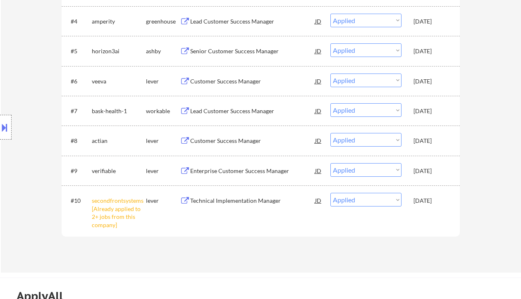
select select ""applied""
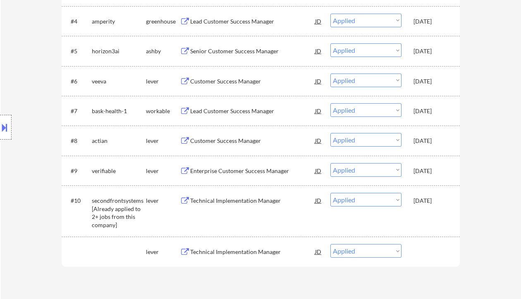
select select ""applied""
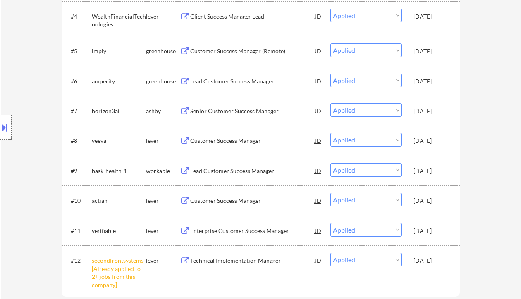
select select ""applied""
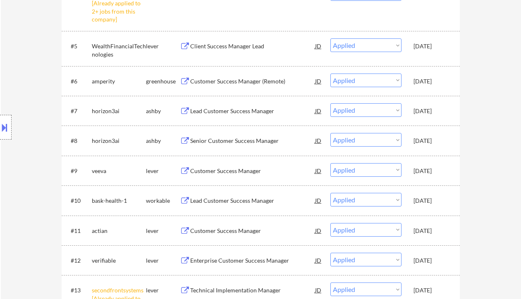
select select ""applied""
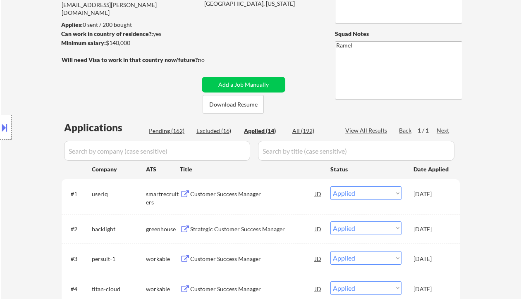
scroll to position [52, 0]
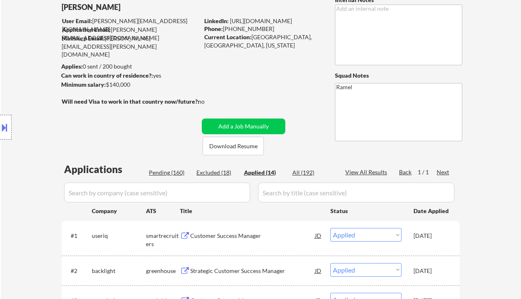
select select ""applied""
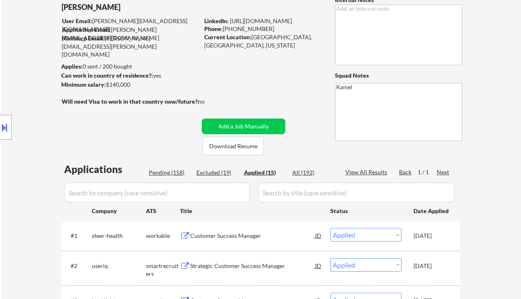
select select ""applied""
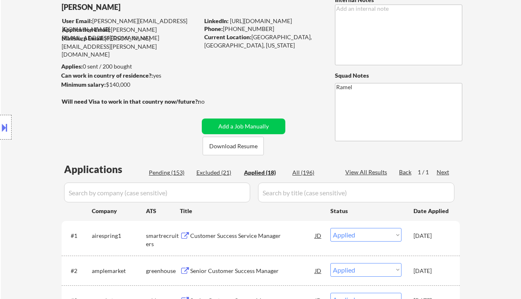
select select ""applied""
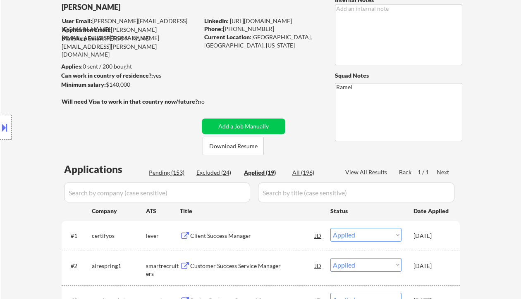
select select ""applied""
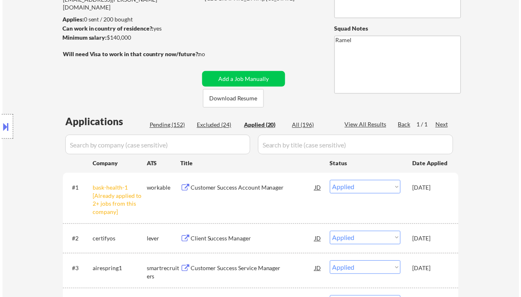
scroll to position [107, 0]
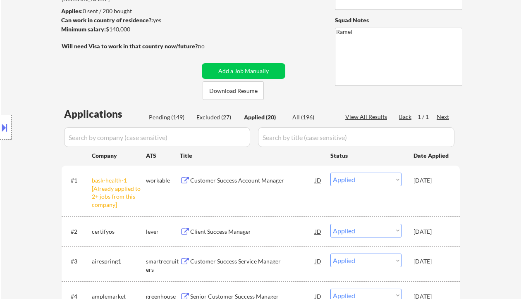
select select ""applied""
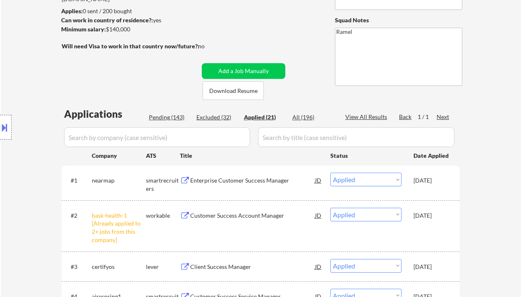
click at [29, 159] on div "Location Inclusions:" at bounding box center [74, 127] width 148 height 153
click at [29, 53] on div "Location Inclusions:" at bounding box center [74, 127] width 148 height 153
